Goal: Task Accomplishment & Management: Use online tool/utility

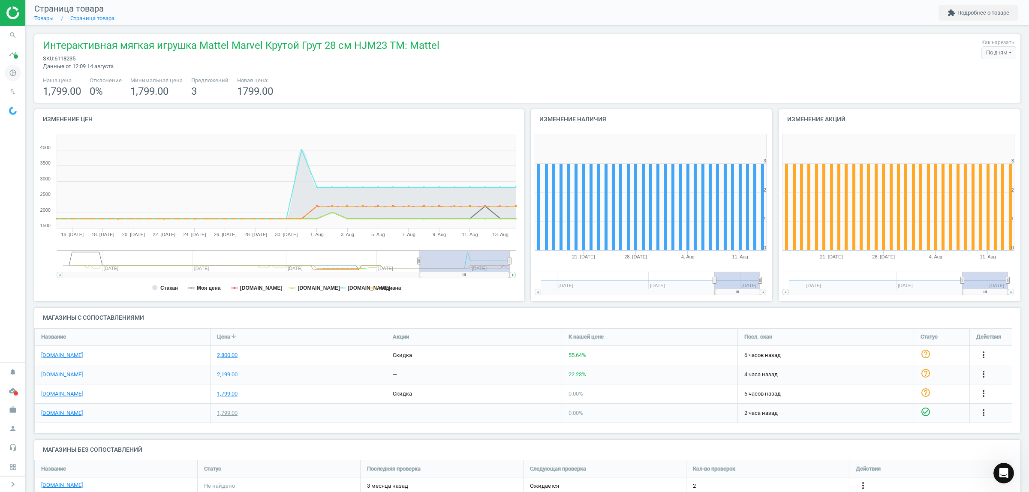
click at [10, 74] on icon "pie_chart_outlined" at bounding box center [13, 73] width 16 height 16
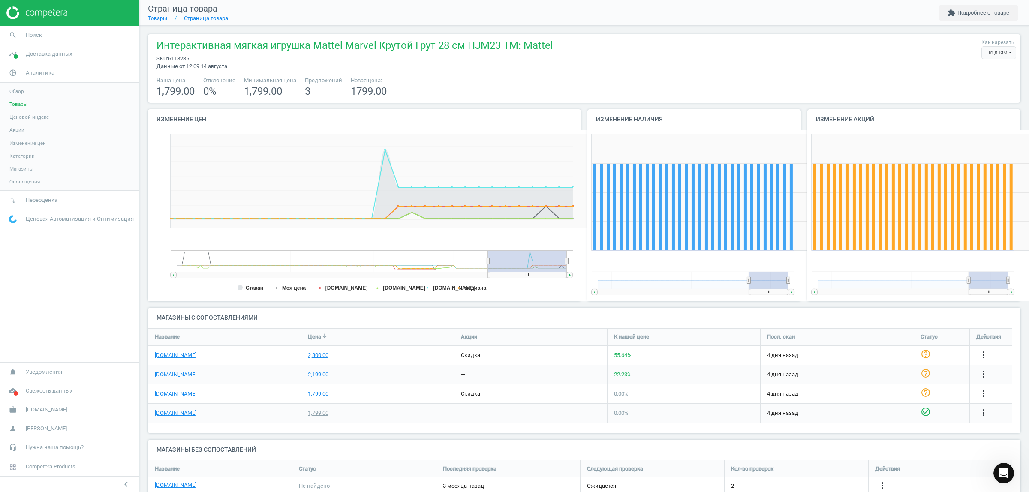
scroll to position [2706, 0]
click at [22, 102] on span "Товары" at bounding box center [18, 104] width 18 height 7
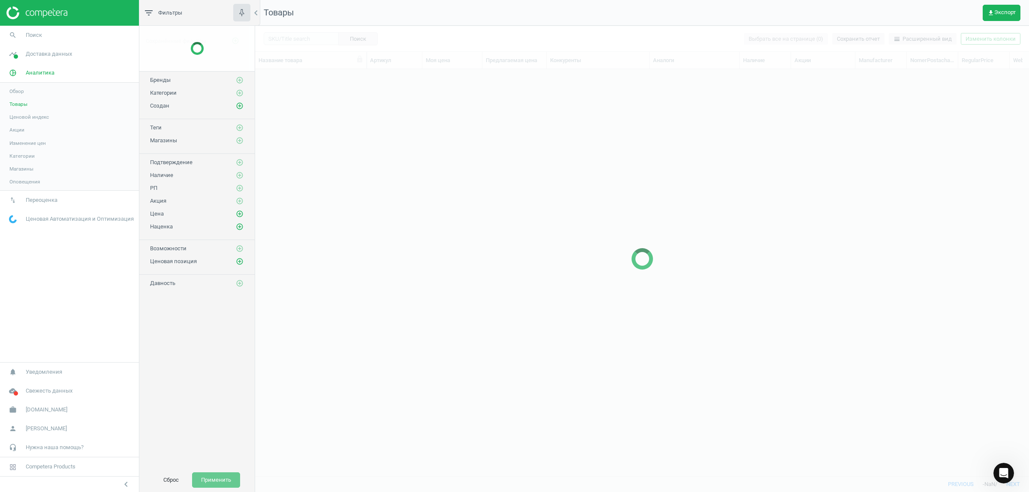
scroll to position [391, 766]
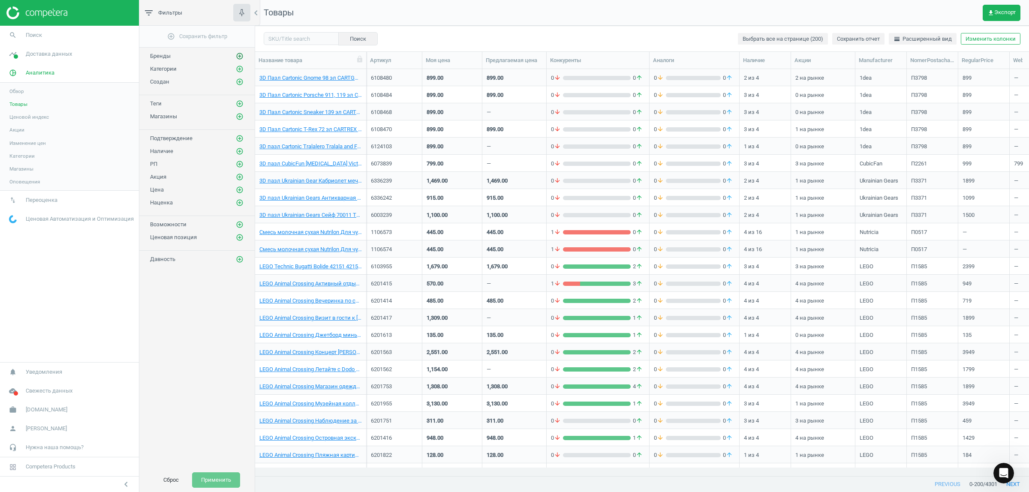
click at [238, 56] on icon "add_circle_outline" at bounding box center [240, 56] width 8 height 8
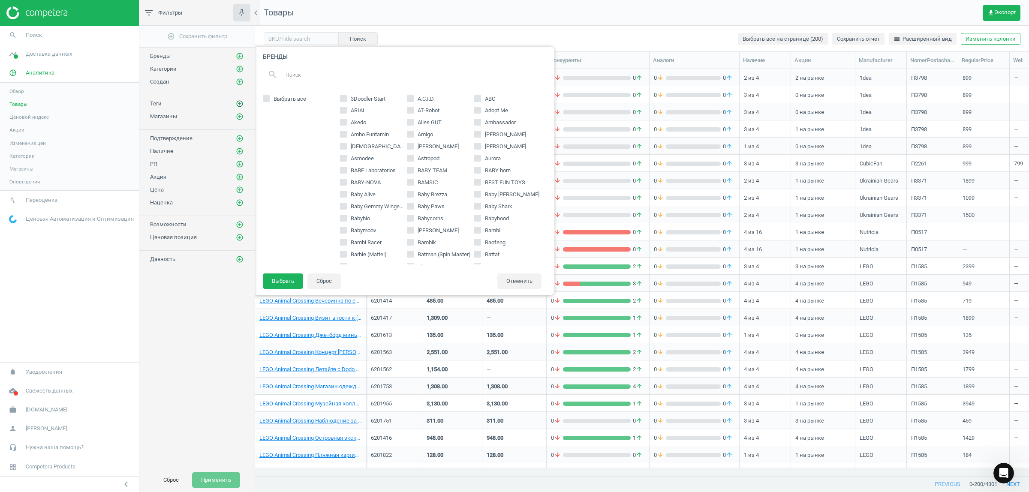
click at [241, 102] on div "Теги add_circle_outline" at bounding box center [197, 103] width 94 height 9
click at [237, 105] on icon "add_circle_outline" at bounding box center [240, 104] width 8 height 8
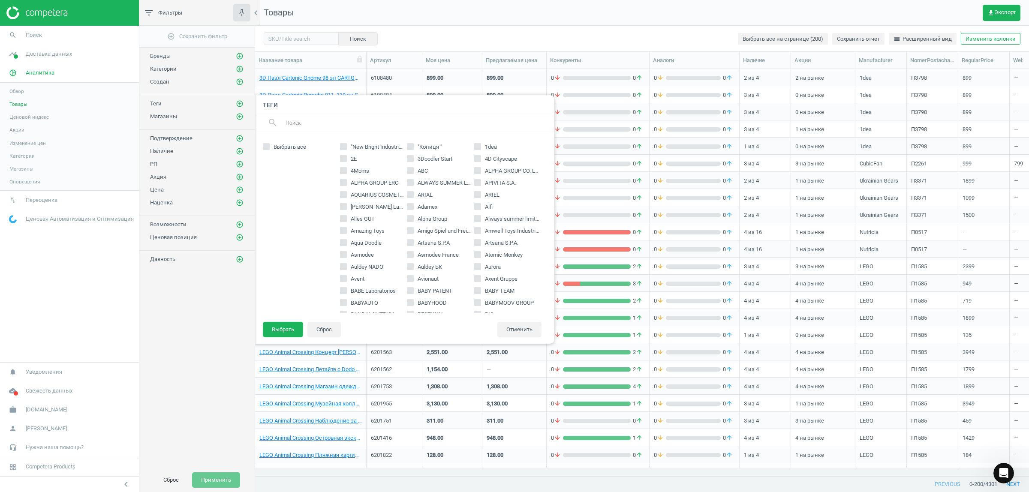
click at [281, 120] on div "search" at bounding box center [404, 123] width 300 height 16
click at [322, 126] on input "text" at bounding box center [416, 123] width 263 height 14
type input "lego"
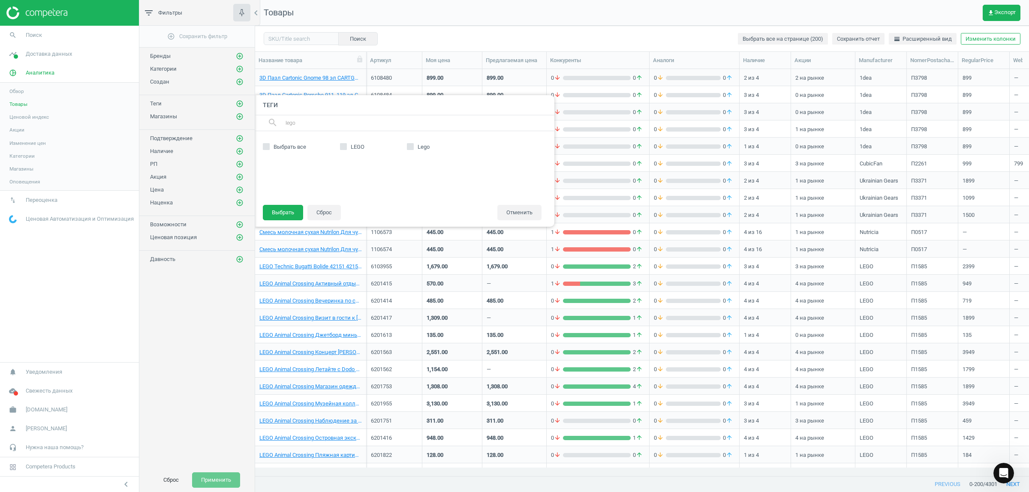
click at [360, 148] on span "LEGO" at bounding box center [357, 147] width 17 height 8
click at [346, 148] on input "LEGO" at bounding box center [343, 147] width 6 height 6
checkbox input "true"
click at [409, 147] on input "Lego" at bounding box center [411, 147] width 6 height 6
checkbox input "true"
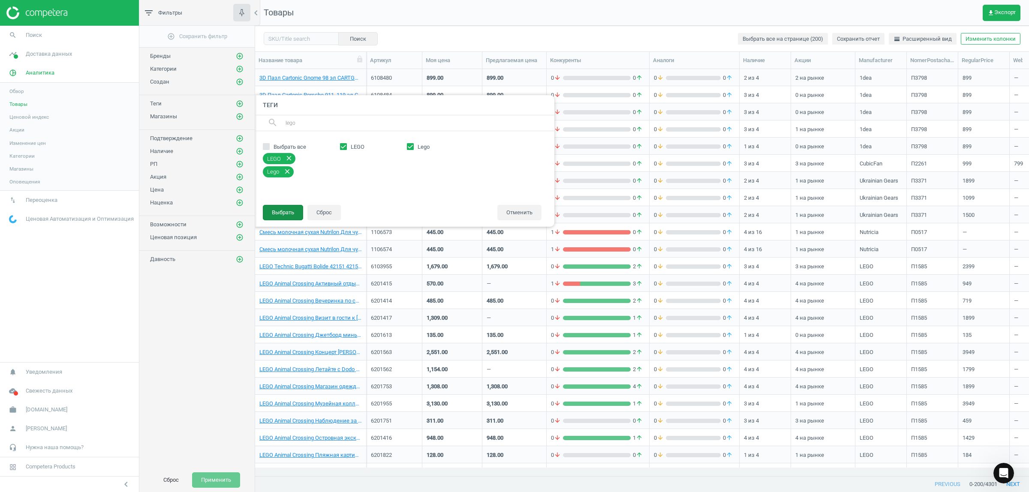
click at [296, 215] on button "Выбрать" at bounding box center [283, 212] width 40 height 15
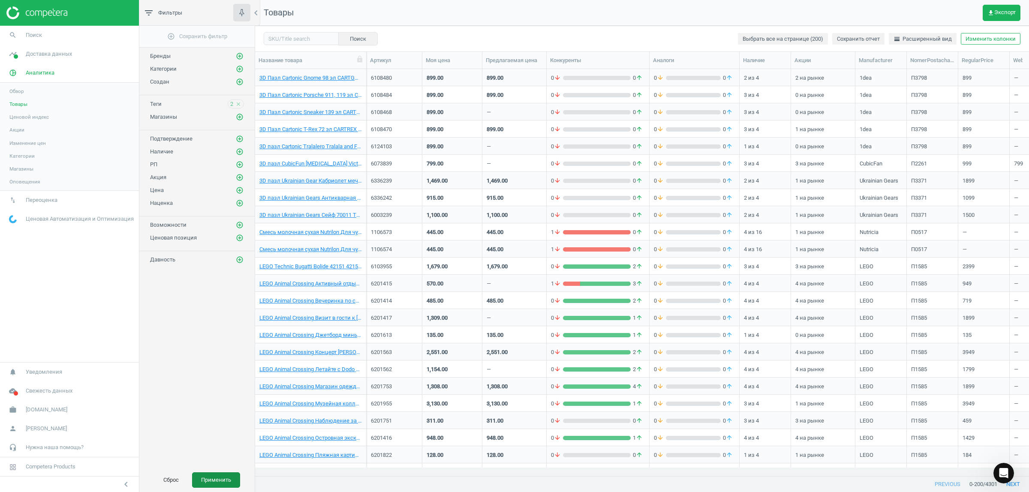
click at [223, 478] on button "Применить" at bounding box center [216, 479] width 48 height 15
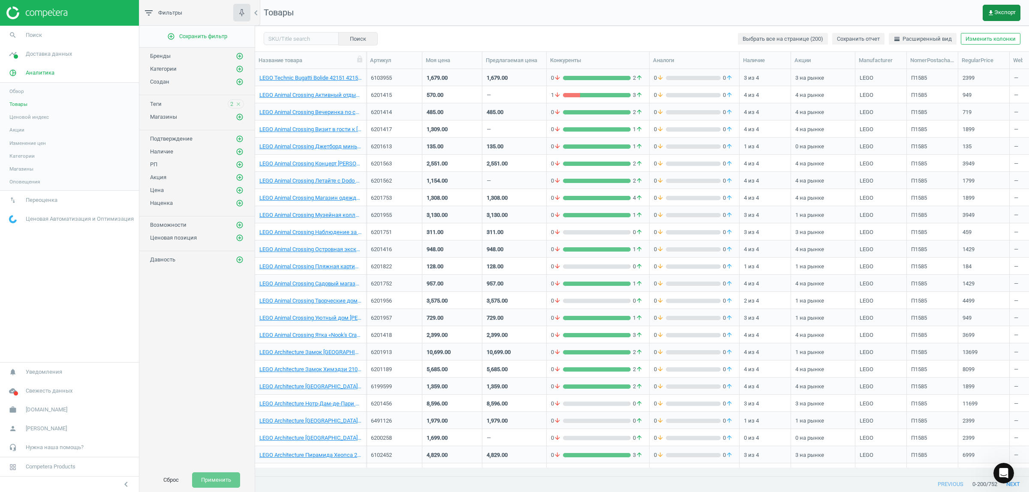
click at [1003, 14] on span "get_app Экспорт" at bounding box center [1001, 12] width 28 height 7
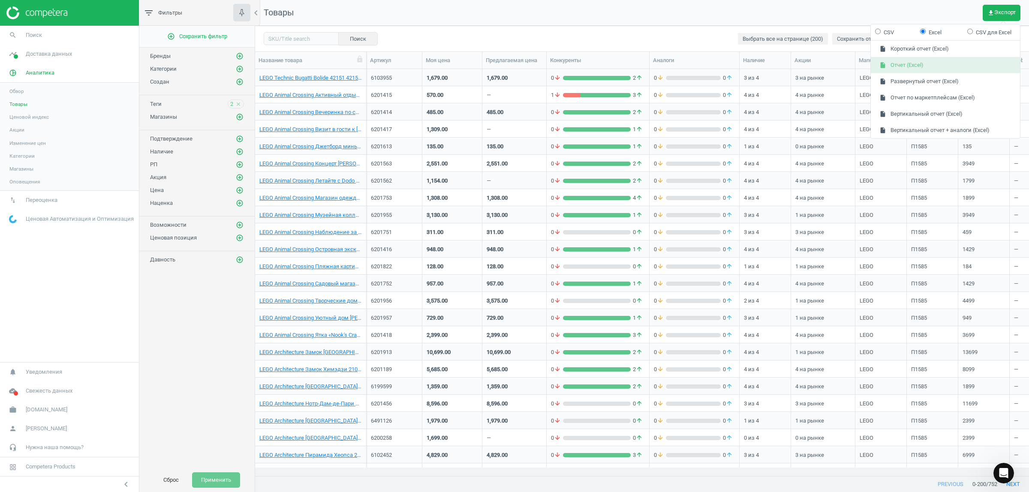
click at [909, 67] on button "insert_drive_file Отчет (Excel)" at bounding box center [945, 65] width 149 height 16
